Goal: Task Accomplishment & Management: Complete application form

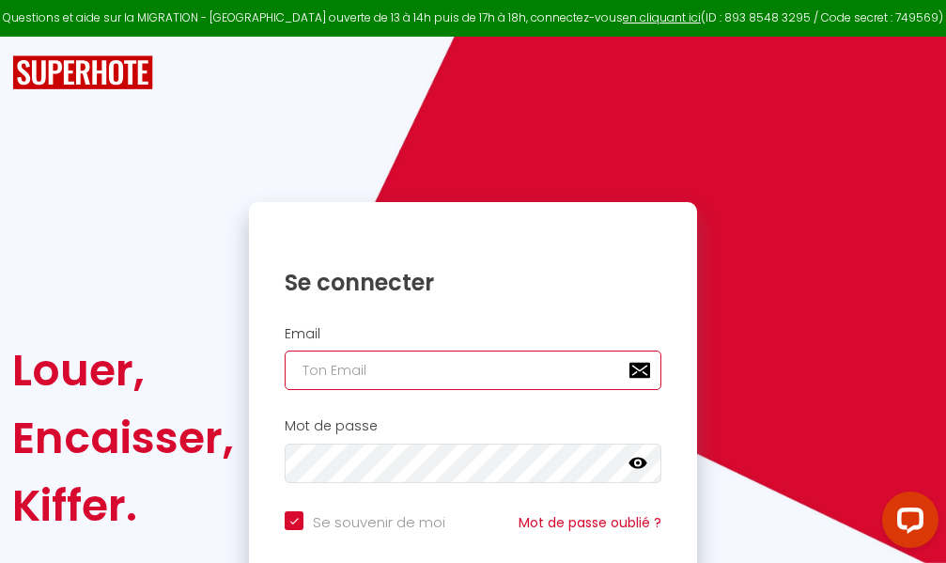
click at [450, 368] on input "email" at bounding box center [473, 369] width 377 height 39
type input "m"
checkbox input "true"
type input "ma"
checkbox input "true"
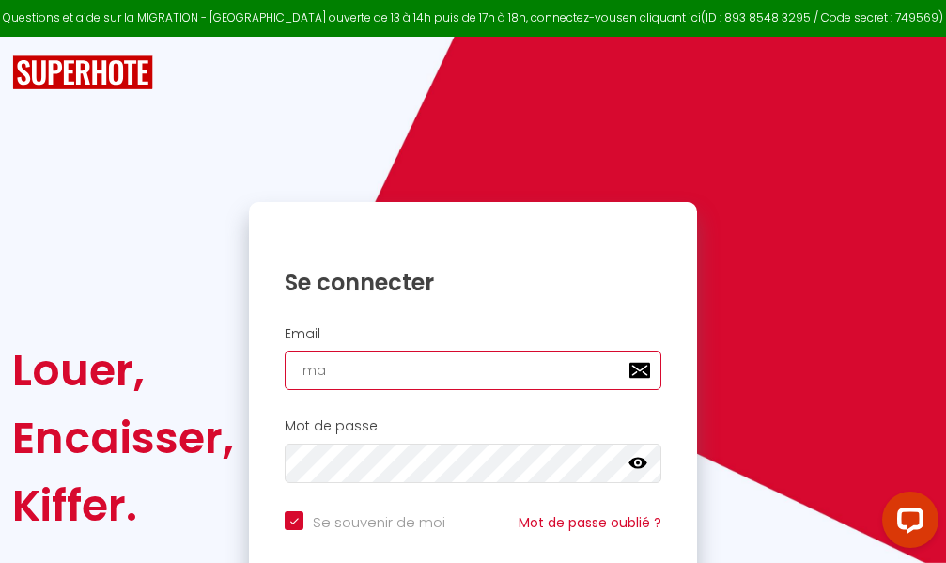
type input "mar"
checkbox input "true"
type input "marc"
checkbox input "true"
type input "marcd"
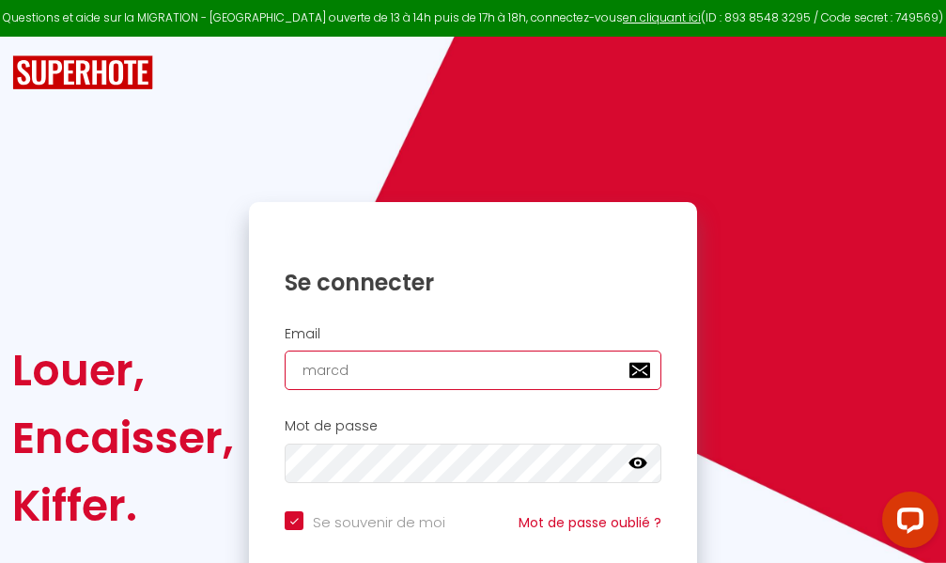
checkbox input "true"
type input "marcdp"
checkbox input "true"
type input "marcdpo"
checkbox input "true"
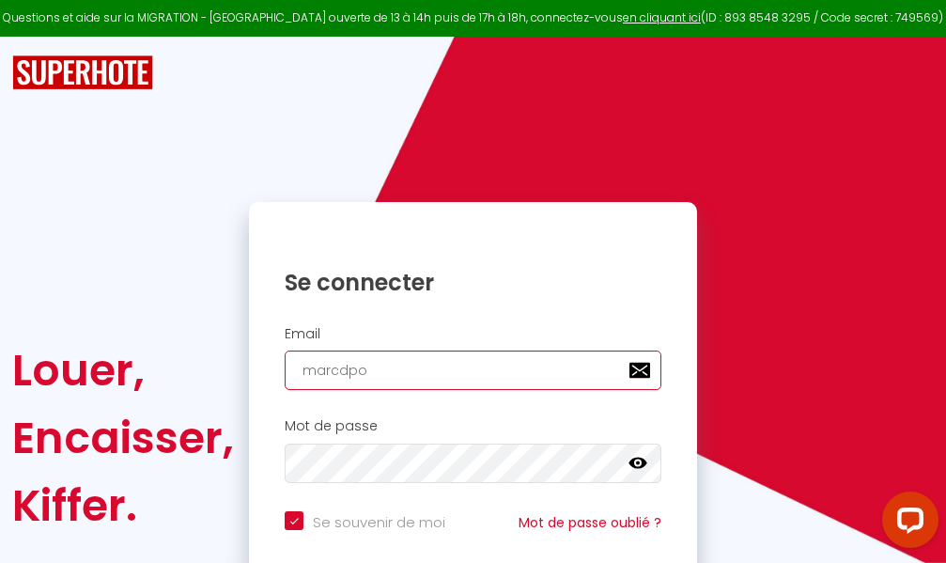
type input "marcdpoz"
checkbox input "true"
type input "marcdpoz."
checkbox input "true"
type input "marcdpoz.l"
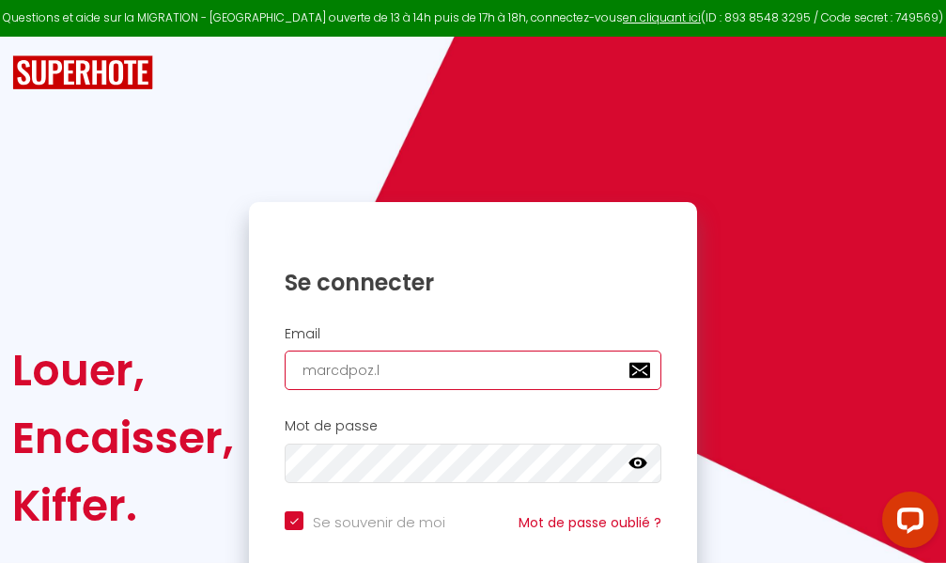
checkbox input "true"
type input "marcdpoz.lo"
checkbox input "true"
type input "marcdpoz.loc"
checkbox input "true"
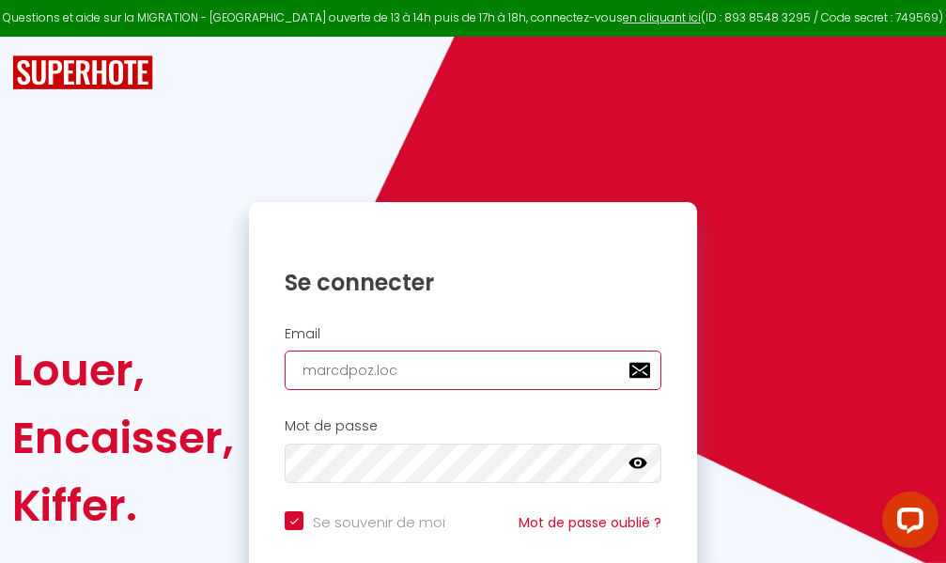
type input "marcdpoz.loca"
checkbox input "true"
type input "marcdpoz.locat"
checkbox input "true"
type input "marcdpoz.locati"
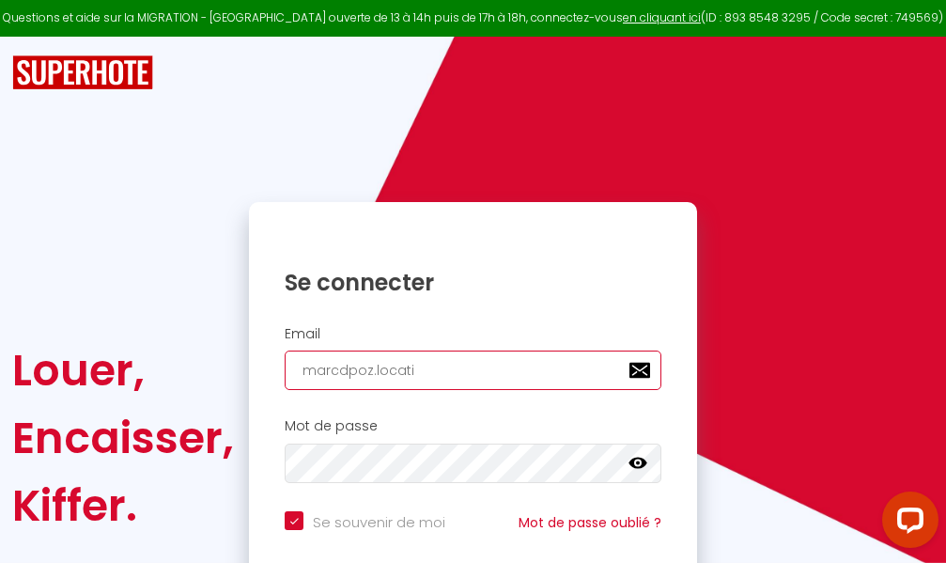
checkbox input "true"
type input "marcdpoz.locatio"
checkbox input "true"
type input "marcdpoz.location"
checkbox input "true"
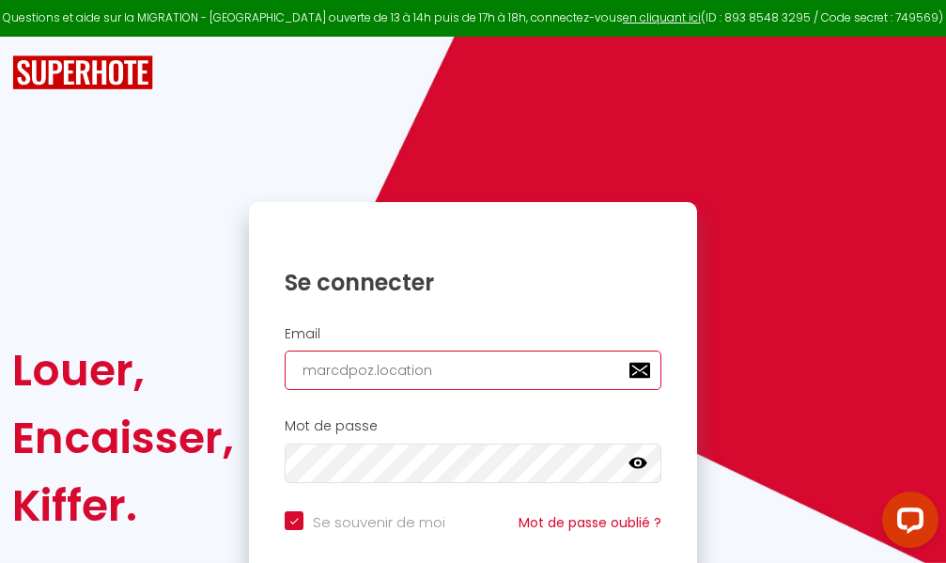
type input "marcdpoz.location@"
checkbox input "true"
type input "marcdpoz.location@g"
checkbox input "true"
type input "marcdpoz.location@gm"
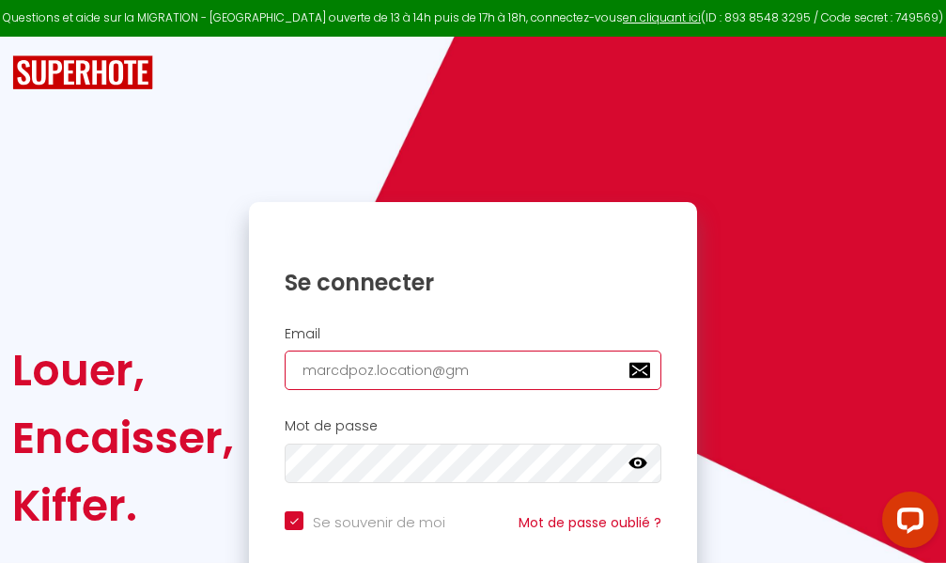
checkbox input "true"
type input "marcdpoz.location@gma"
checkbox input "true"
type input "marcdpoz.location@gmai"
checkbox input "true"
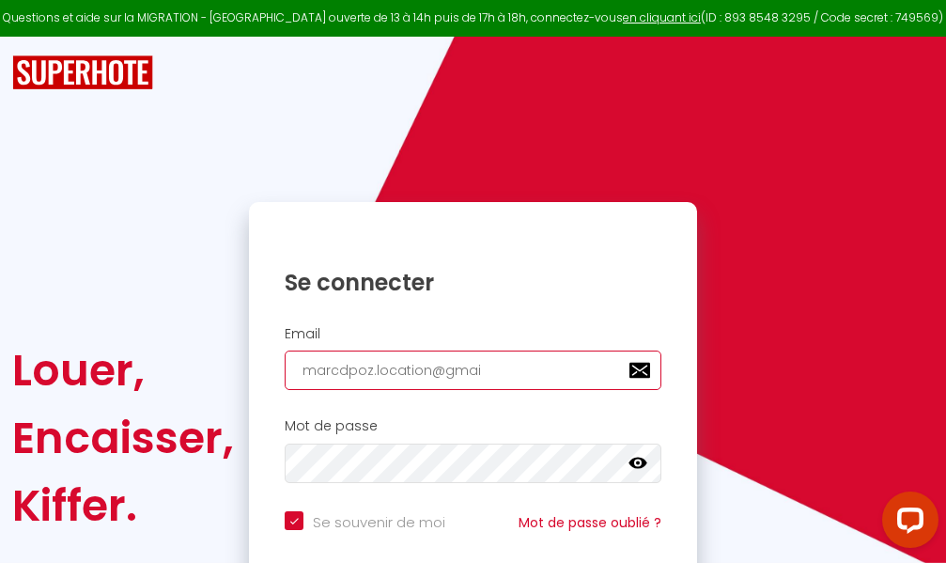
type input "[EMAIL_ADDRESS]"
checkbox input "true"
type input "[EMAIL_ADDRESS]."
checkbox input "true"
type input "marcdpoz.location@gmail.c"
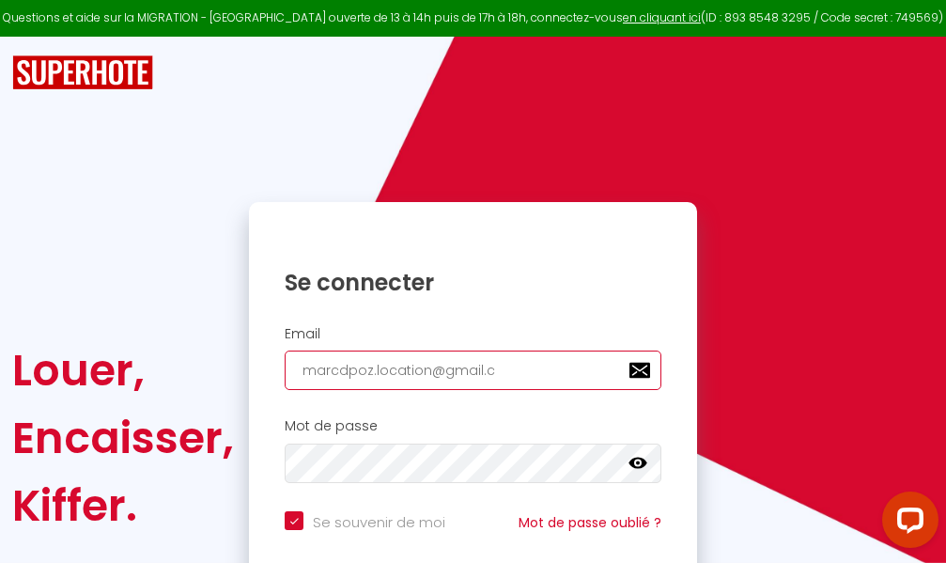
checkbox input "true"
type input "[EMAIL_ADDRESS][DOMAIN_NAME]"
checkbox input "true"
type input "[EMAIL_ADDRESS][DOMAIN_NAME]"
checkbox input "true"
